Goal: Task Accomplishment & Management: Use online tool/utility

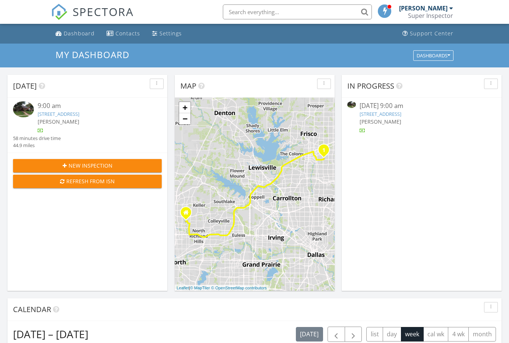
scroll to position [4, 4]
click at [79, 116] on link "7201 Ridgemoor Ln, Plano, TX 75025" at bounding box center [59, 114] width 42 height 7
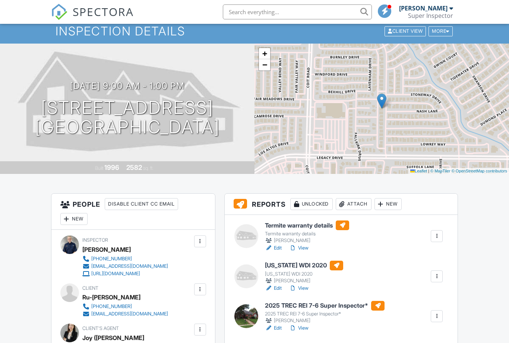
click at [433, 239] on div at bounding box center [437, 236] width 12 height 12
click at [407, 252] on link "Quick Publish" at bounding box center [412, 253] width 55 height 8
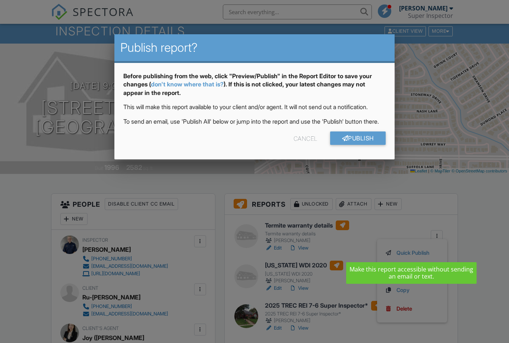
click at [365, 145] on link "Publish" at bounding box center [358, 138] width 56 height 13
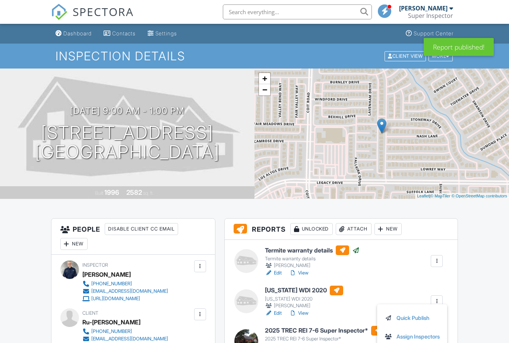
click at [406, 320] on link "Quick Publish" at bounding box center [412, 318] width 55 height 8
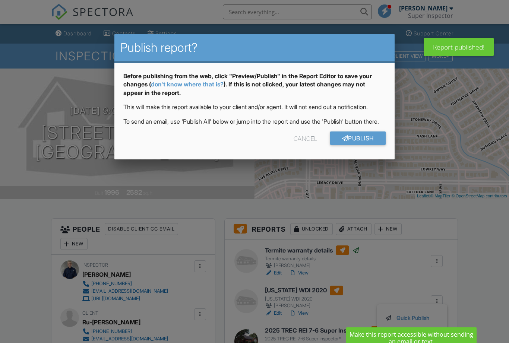
click at [362, 145] on link "Publish" at bounding box center [358, 138] width 56 height 13
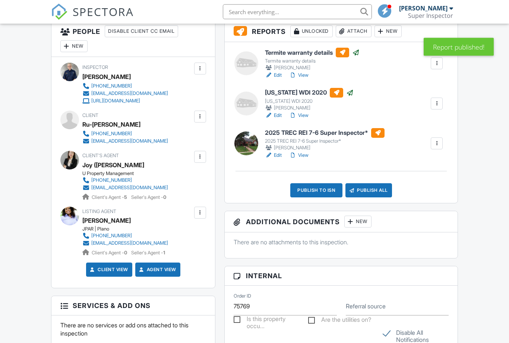
click at [297, 132] on h6 "2025 TREC REI 7-6 Super Inspector*" at bounding box center [325, 134] width 120 height 10
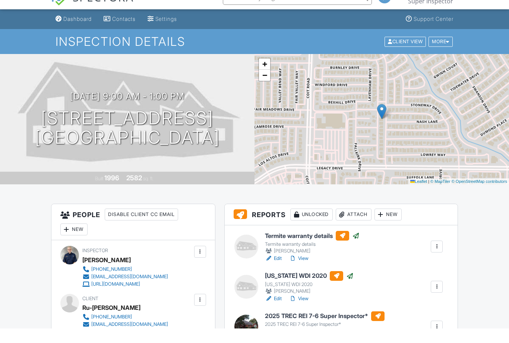
scroll to position [129, 0]
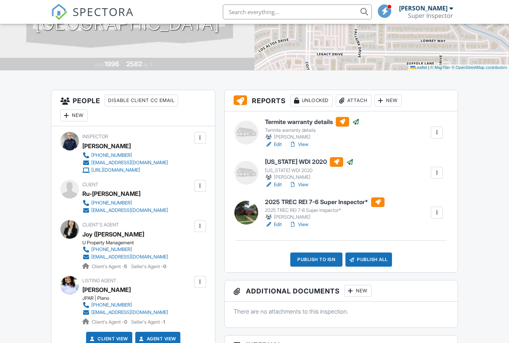
click at [439, 213] on div at bounding box center [436, 212] width 7 height 7
click at [409, 229] on link "Quick Publish" at bounding box center [412, 230] width 55 height 8
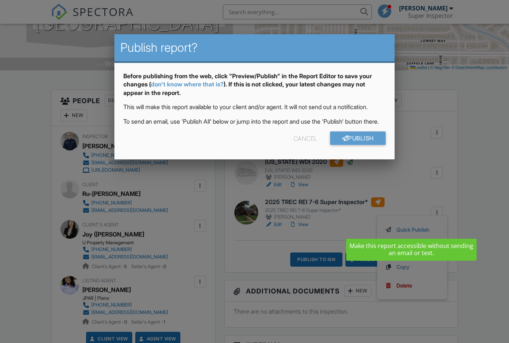
click at [352, 145] on link "Publish" at bounding box center [358, 138] width 56 height 13
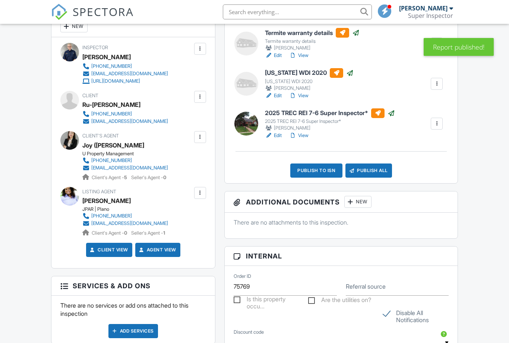
click at [316, 170] on div "Publish to ISN" at bounding box center [317, 171] width 52 height 14
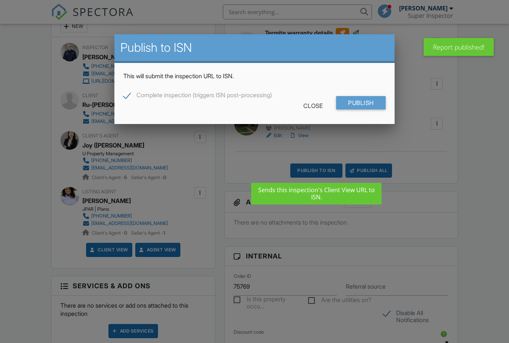
click at [360, 107] on input "Publish" at bounding box center [361, 102] width 50 height 13
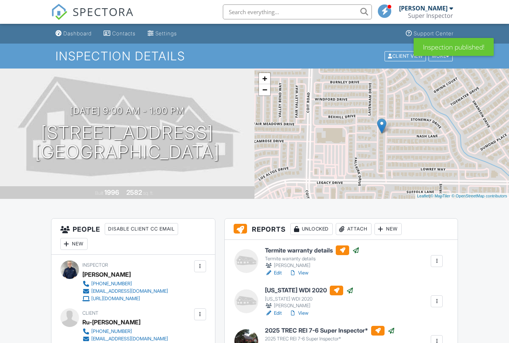
click at [76, 33] on div "Dashboard" at bounding box center [77, 33] width 28 height 6
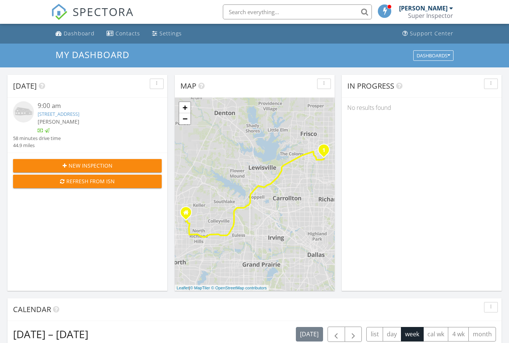
scroll to position [679, 510]
